Goal: Task Accomplishment & Management: Use online tool/utility

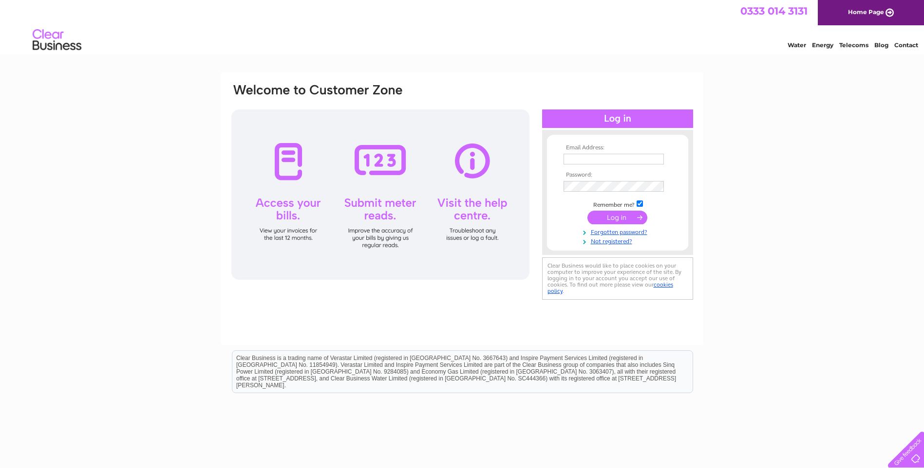
drag, startPoint x: 0, startPoint y: 0, endPoint x: 600, endPoint y: 155, distance: 620.1
click at [600, 155] on input "text" at bounding box center [613, 159] width 100 height 11
type input "beermantait@btinternet.com"
click at [608, 222] on input "submit" at bounding box center [617, 219] width 60 height 14
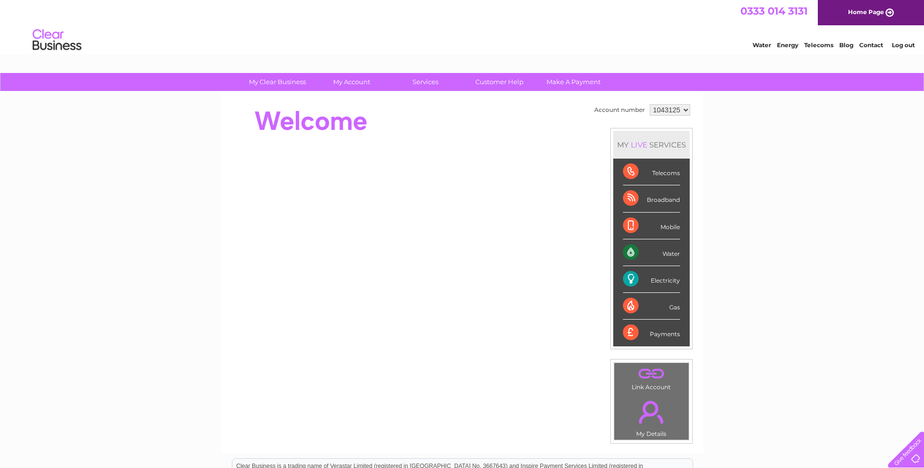
click at [630, 250] on div "Water" at bounding box center [651, 253] width 57 height 27
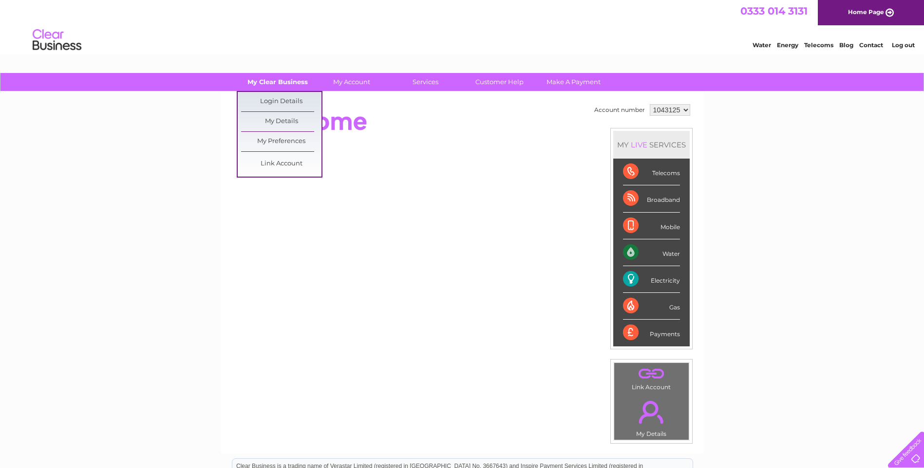
click at [291, 87] on link "My Clear Business" at bounding box center [277, 82] width 80 height 18
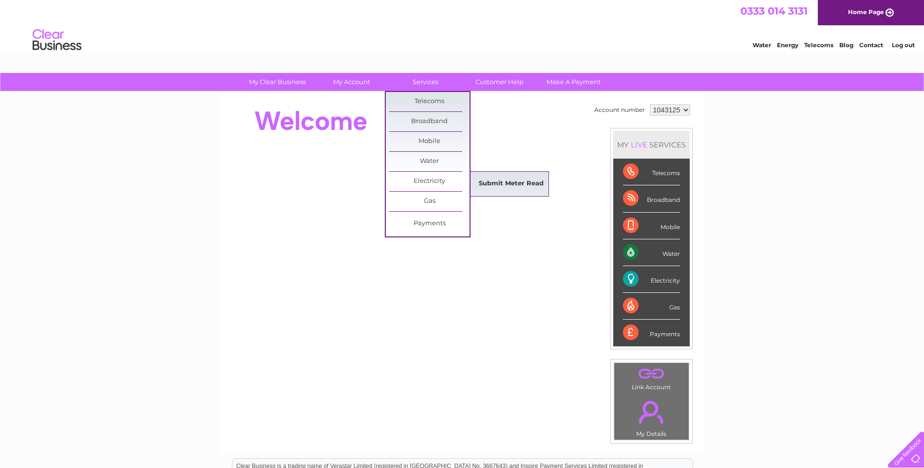
click at [504, 182] on link "Submit Meter Read" at bounding box center [511, 183] width 80 height 19
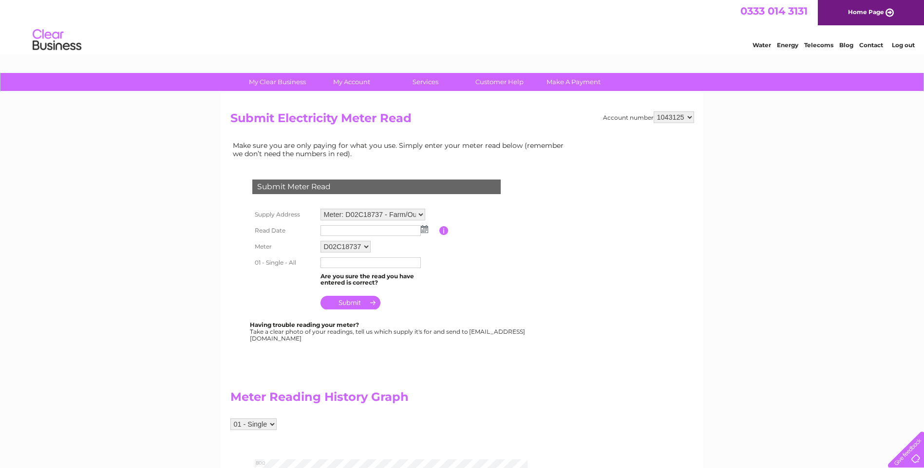
click at [394, 230] on input "text" at bounding box center [370, 230] width 100 height 11
click at [429, 231] on td at bounding box center [378, 231] width 121 height 17
click at [424, 228] on img at bounding box center [424, 229] width 7 height 8
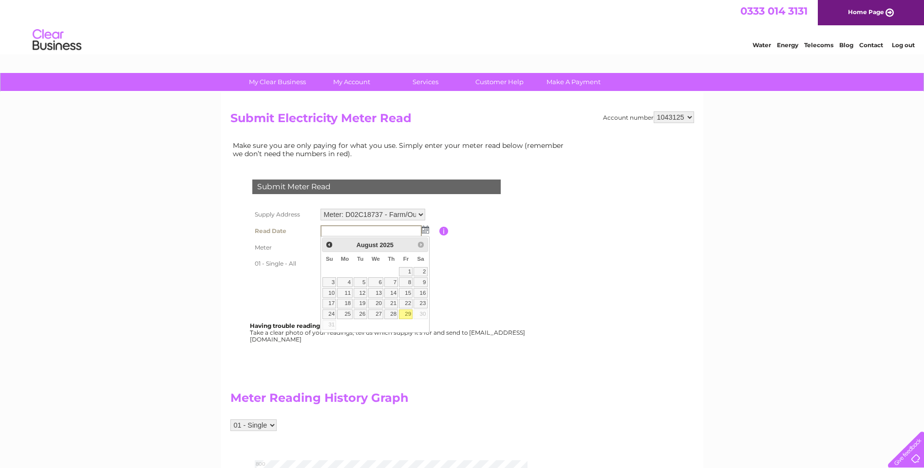
click at [405, 315] on link "29" at bounding box center [406, 315] width 14 height 10
type input "2025/08/29"
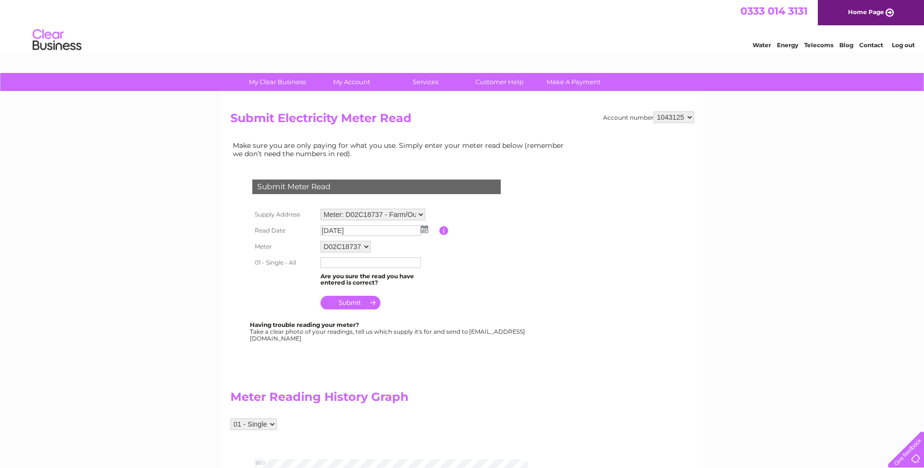
click at [359, 265] on input "text" at bounding box center [370, 263] width 100 height 11
type input "00757"
click at [442, 307] on table "Supply Address Meter: D02C18737 - Farm/Outbuilding, Quoyburray Farm, Tankerness…" at bounding box center [388, 259] width 277 height 106
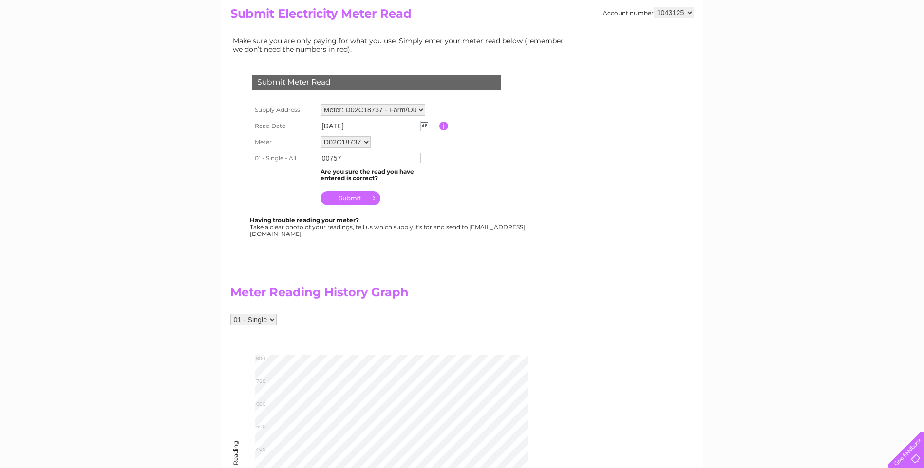
scroll to position [97, 0]
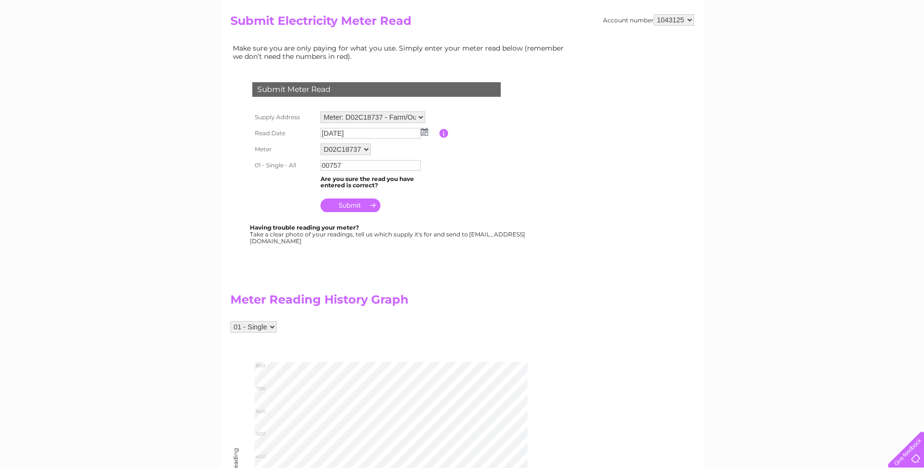
click at [353, 203] on input "submit" at bounding box center [350, 206] width 60 height 14
